Goal: Browse casually: Explore the website without a specific task or goal

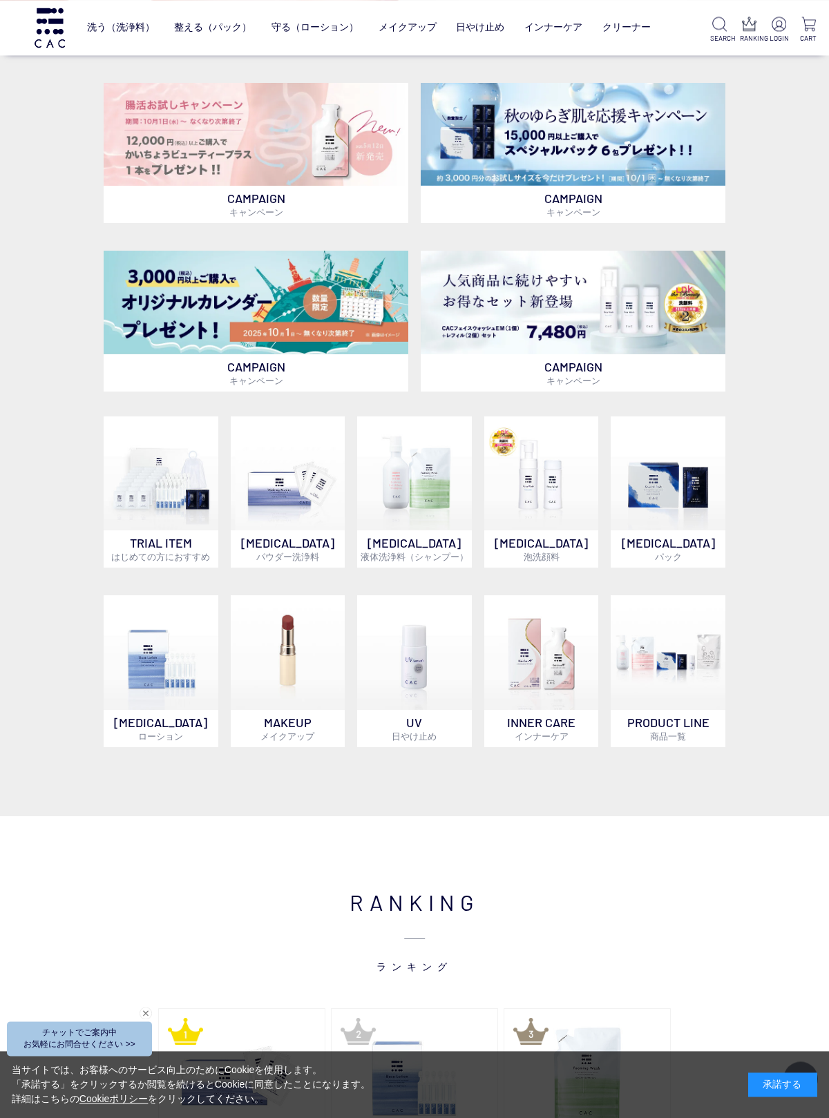
scroll to position [306, 0]
click at [293, 636] on img at bounding box center [288, 652] width 115 height 115
click at [159, 671] on img at bounding box center [161, 652] width 115 height 115
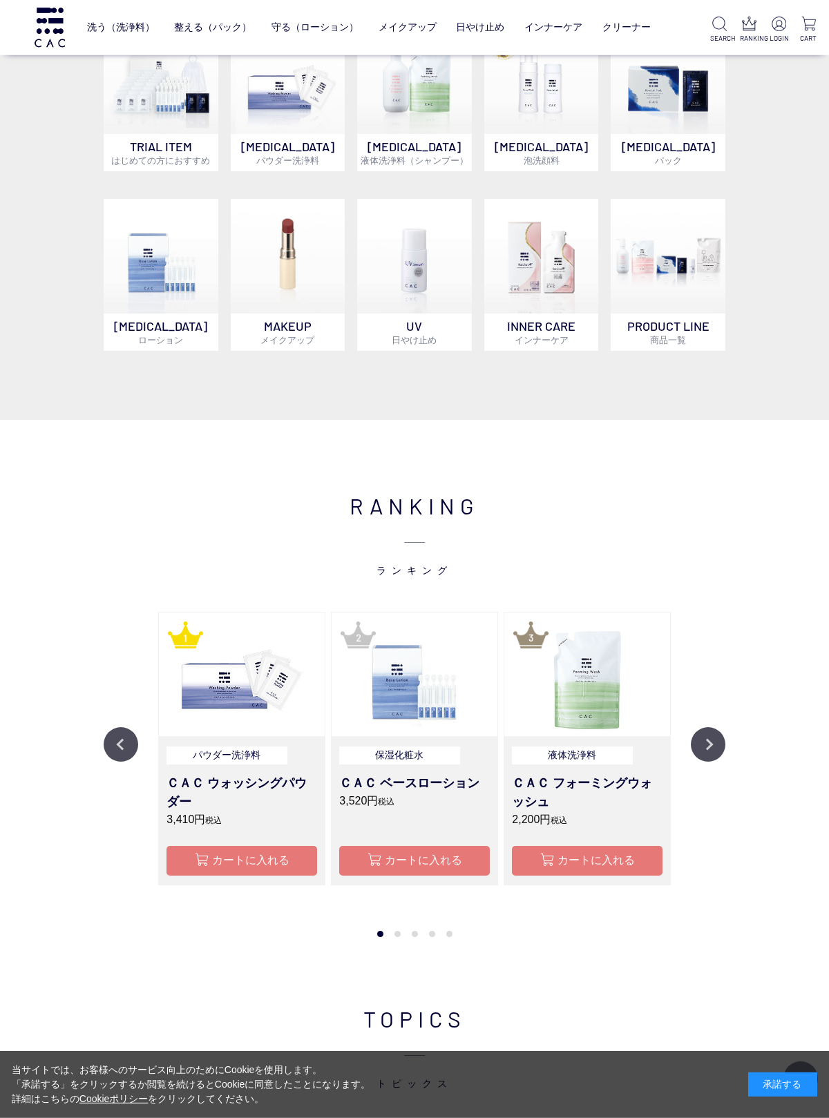
scroll to position [703, 0]
click at [275, 262] on img at bounding box center [288, 255] width 115 height 115
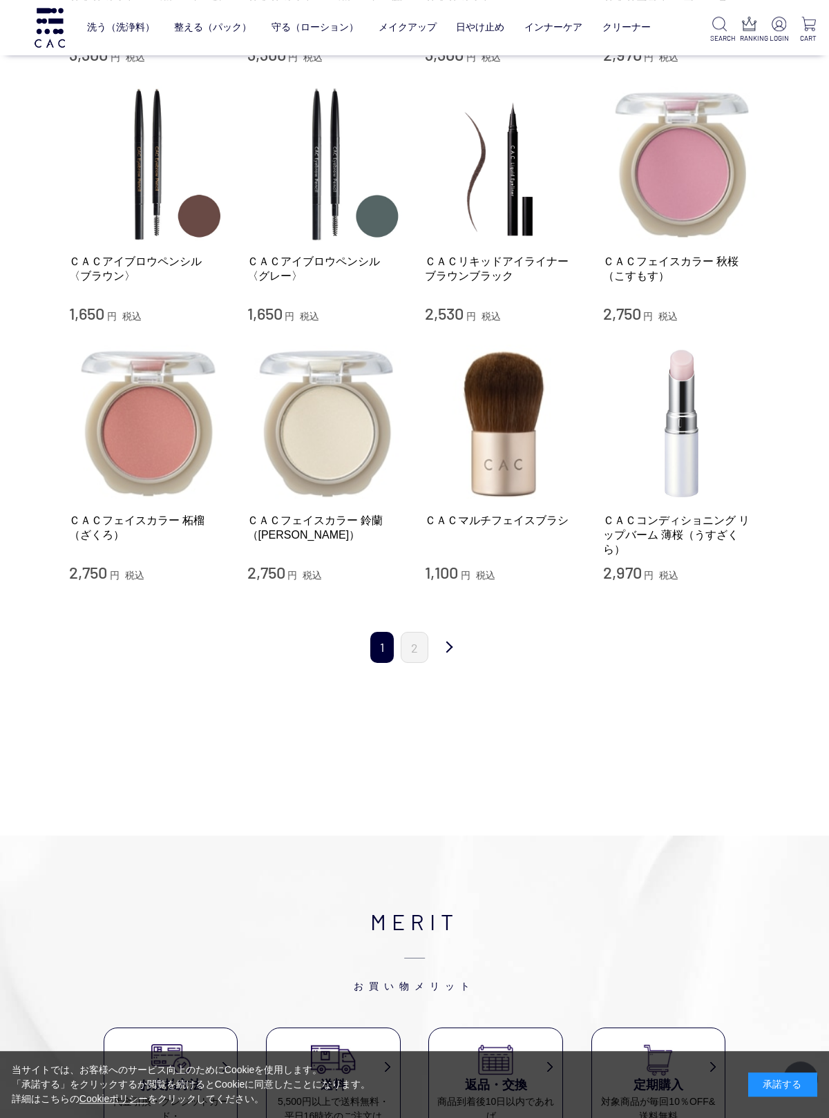
scroll to position [1100, 0]
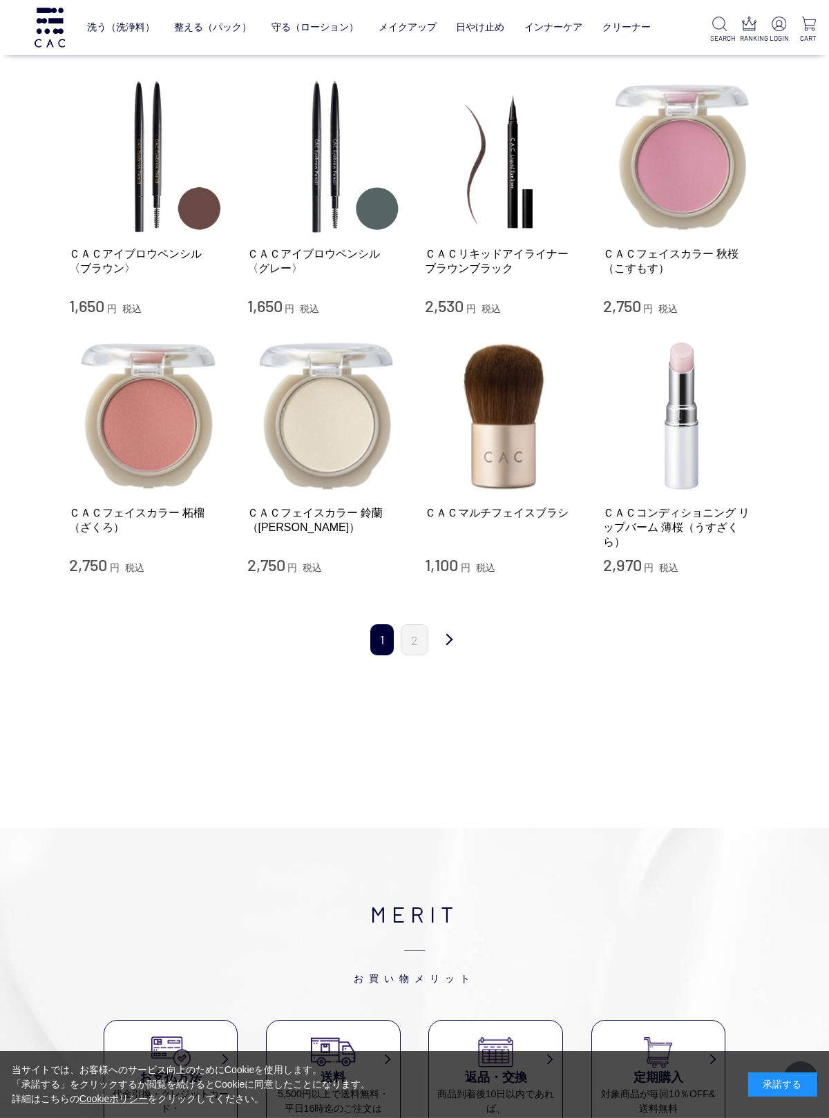
click at [405, 624] on link "2" at bounding box center [415, 639] width 28 height 31
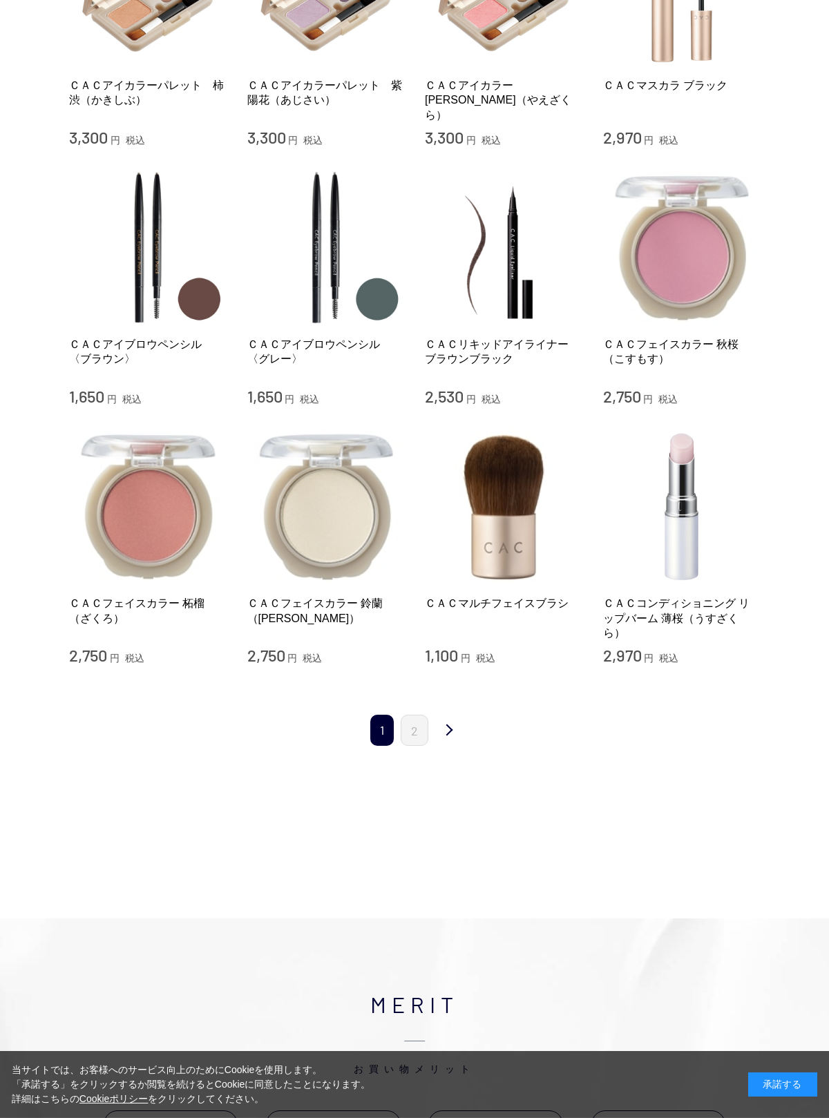
scroll to position [1131, 0]
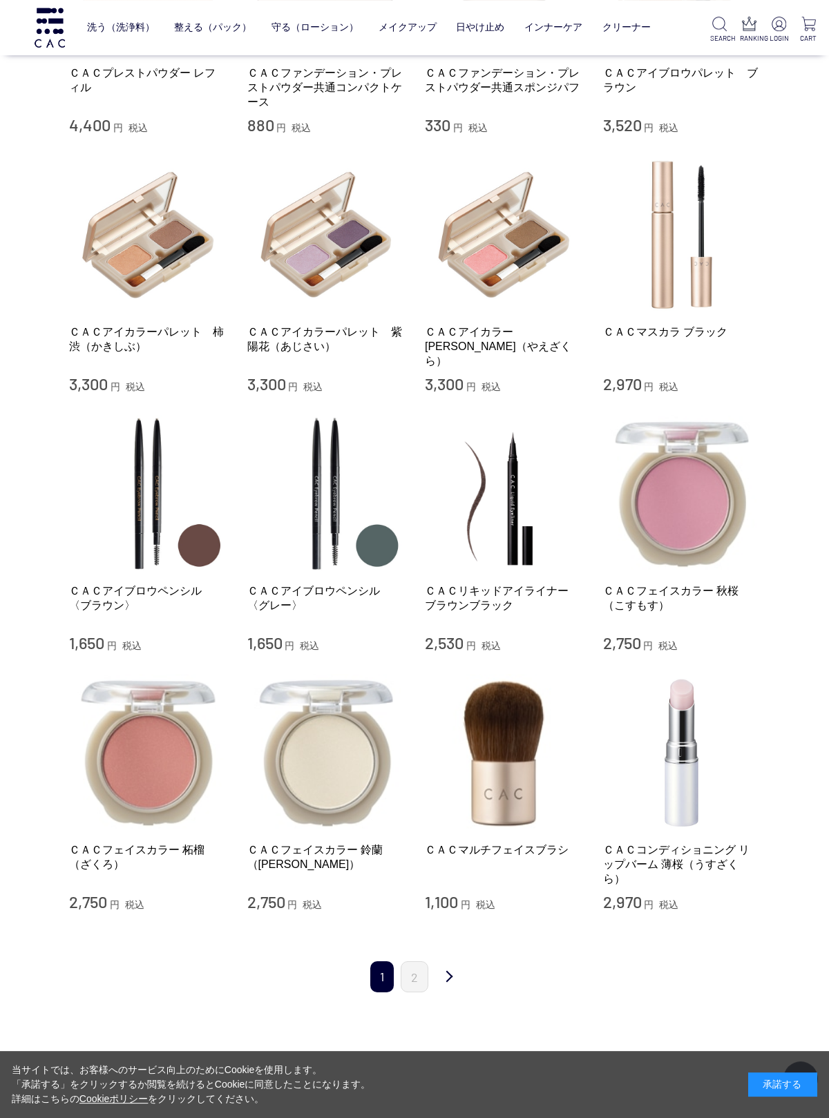
scroll to position [765, 0]
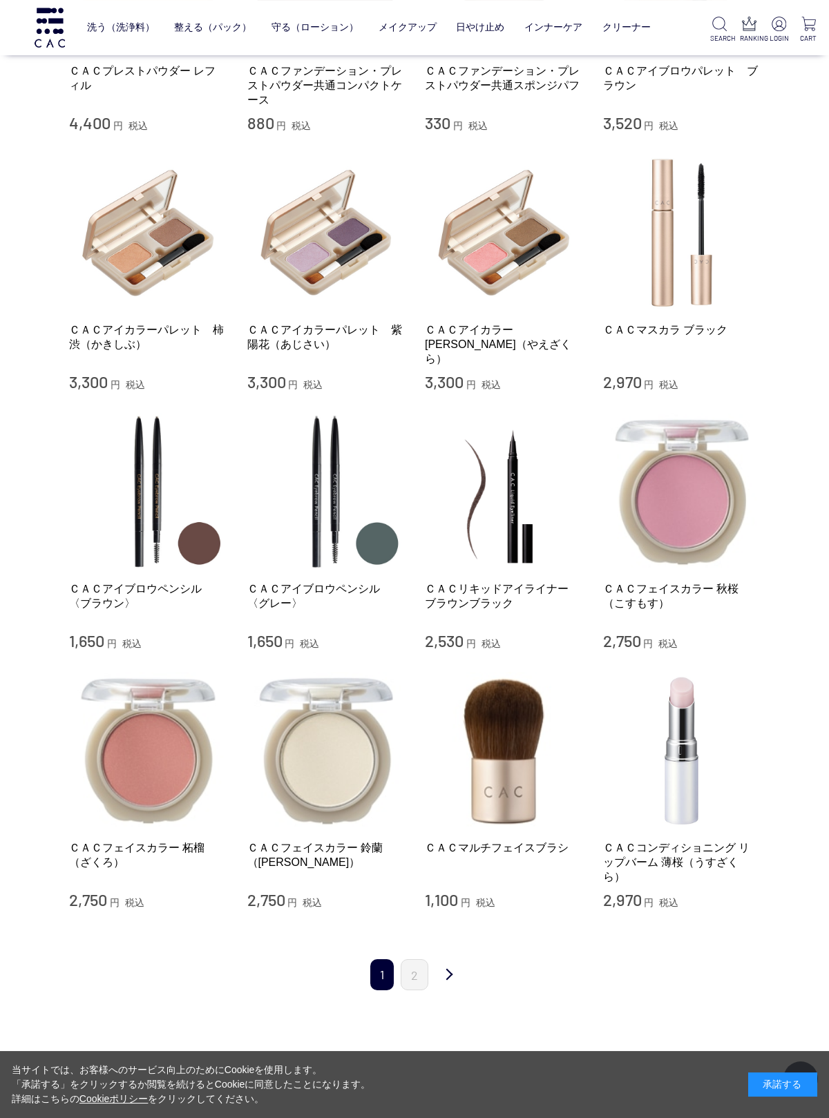
click at [417, 959] on link "2" at bounding box center [415, 974] width 28 height 31
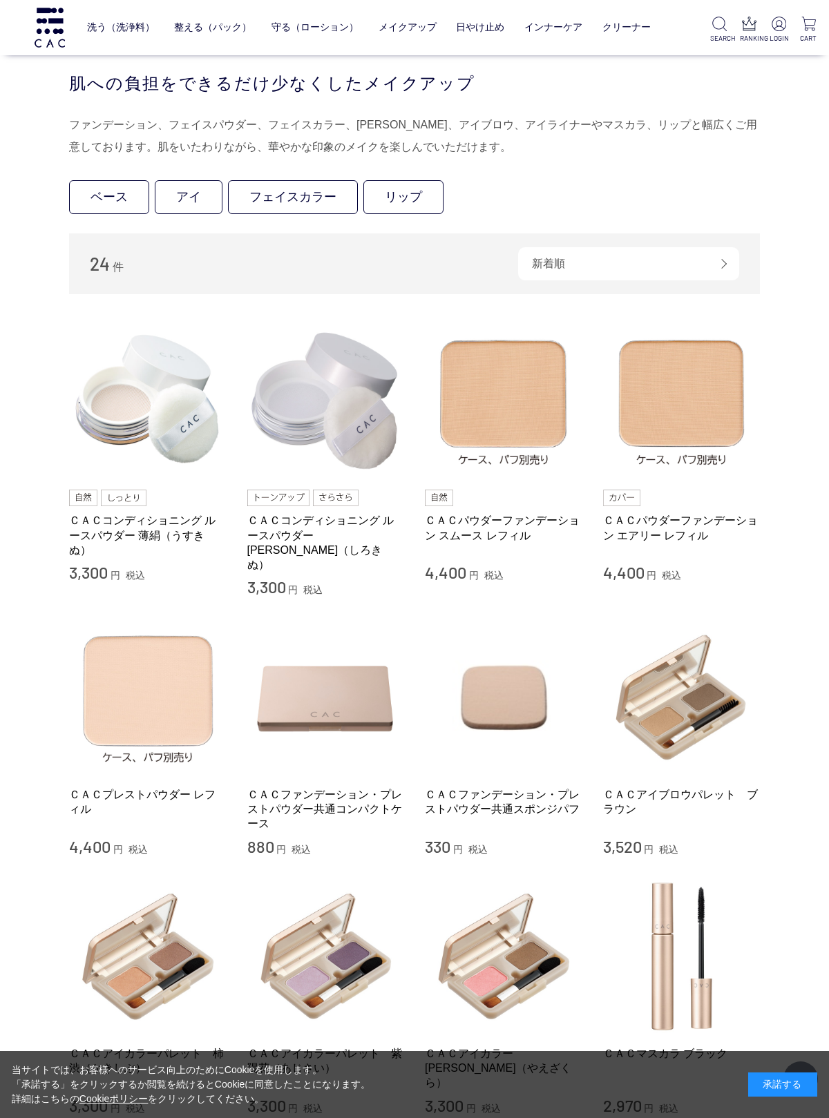
scroll to position [0, 0]
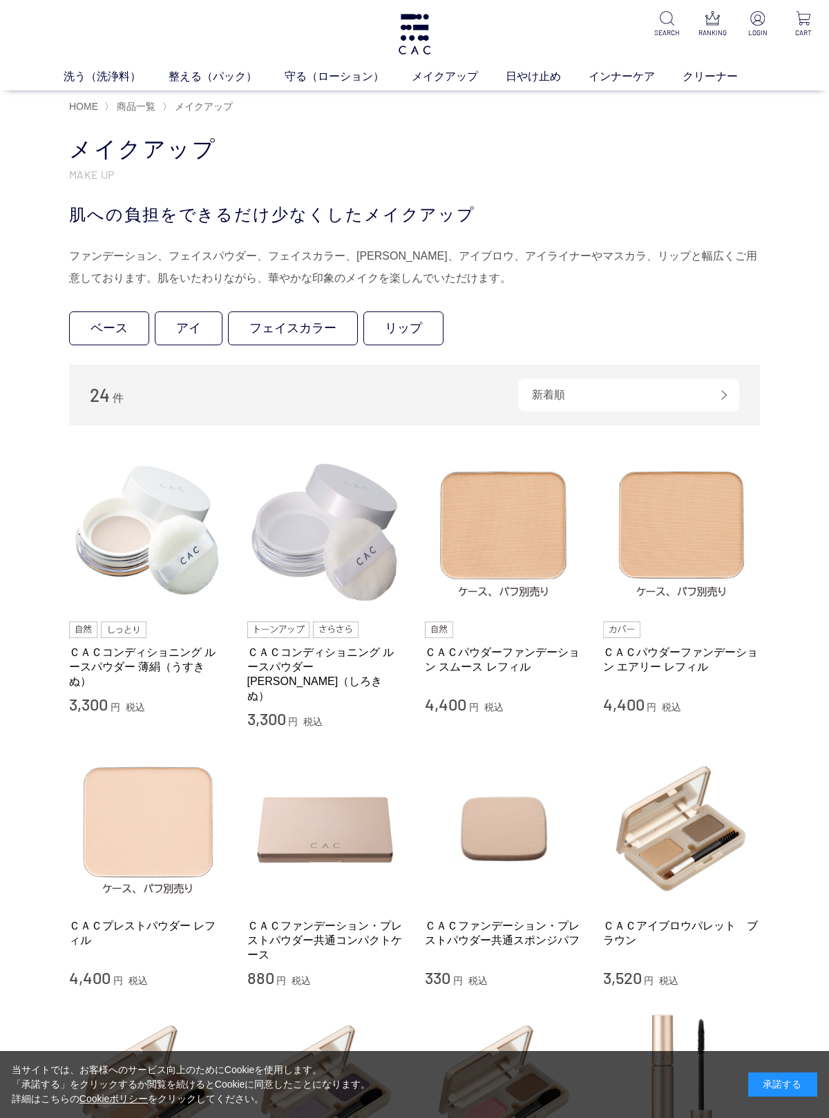
click at [73, 104] on span "HOME" at bounding box center [83, 106] width 29 height 11
